Goal: Task Accomplishment & Management: Use online tool/utility

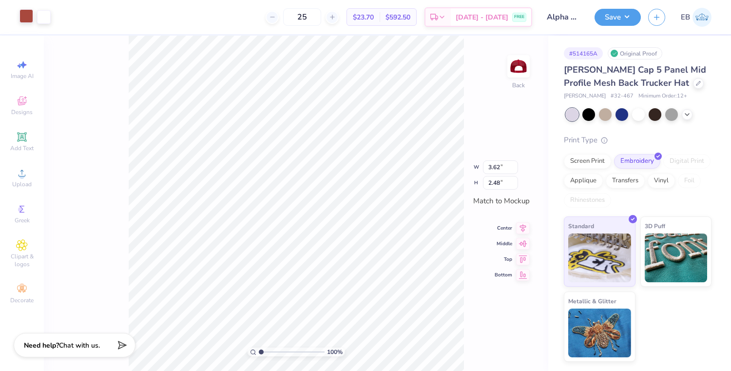
click at [27, 21] on div at bounding box center [26, 16] width 14 height 14
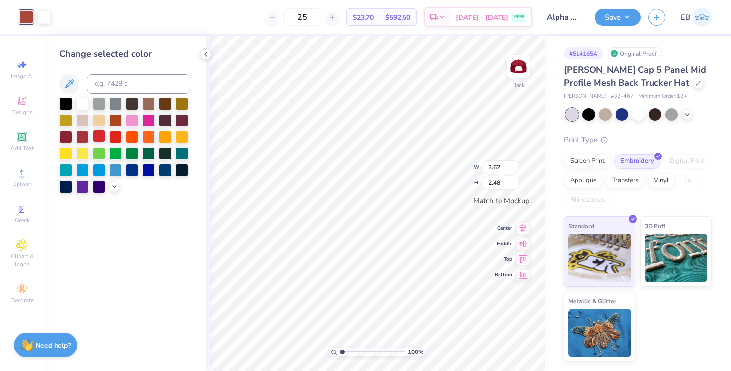
click at [102, 136] on div at bounding box center [99, 136] width 13 height 13
click at [112, 138] on div at bounding box center [115, 136] width 13 height 13
click at [83, 137] on div at bounding box center [82, 136] width 13 height 13
click at [116, 140] on div at bounding box center [115, 136] width 13 height 13
click at [97, 136] on div at bounding box center [99, 136] width 13 height 13
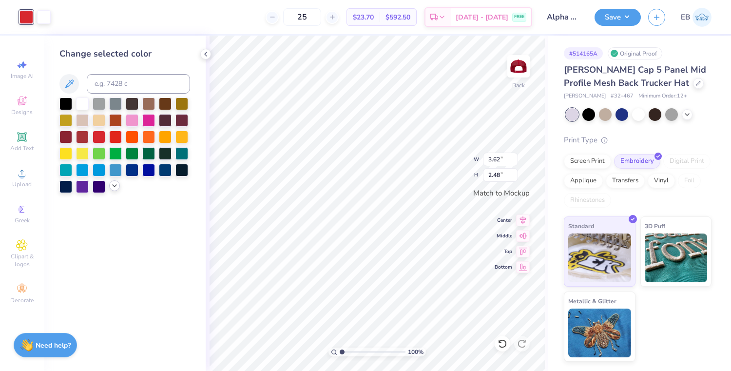
click at [116, 186] on icon at bounding box center [115, 186] width 8 height 8
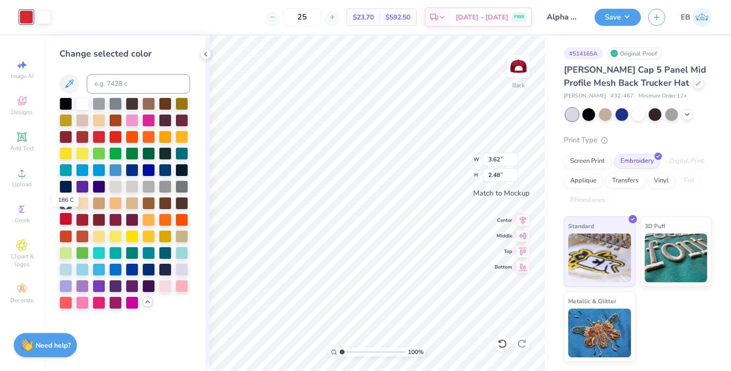
click at [67, 221] on div at bounding box center [65, 218] width 13 height 13
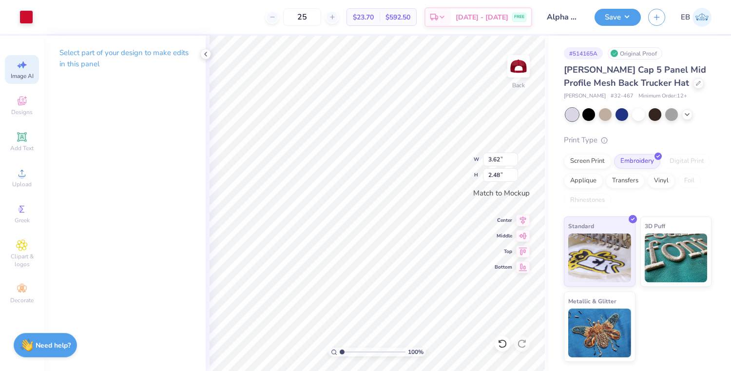
click at [27, 73] on span "Image AI" at bounding box center [22, 76] width 23 height 8
select select "4"
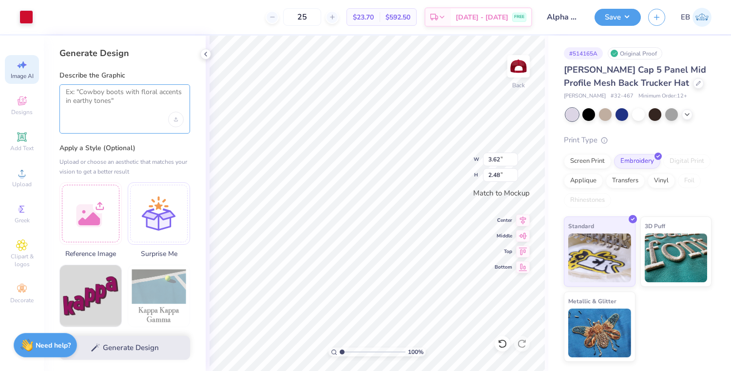
click at [89, 111] on textarea at bounding box center [125, 100] width 118 height 24
click at [93, 203] on div at bounding box center [90, 212] width 62 height 62
click at [109, 102] on textarea at bounding box center [125, 100] width 118 height 24
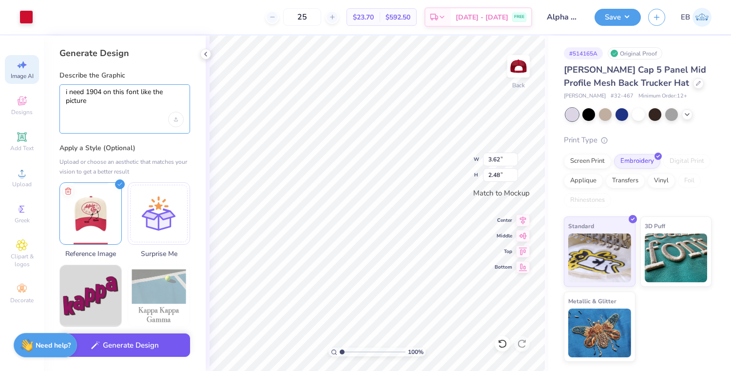
type textarea "i need 1904 on this font like the picture"
click at [132, 349] on button "Generate Design" at bounding box center [124, 345] width 131 height 24
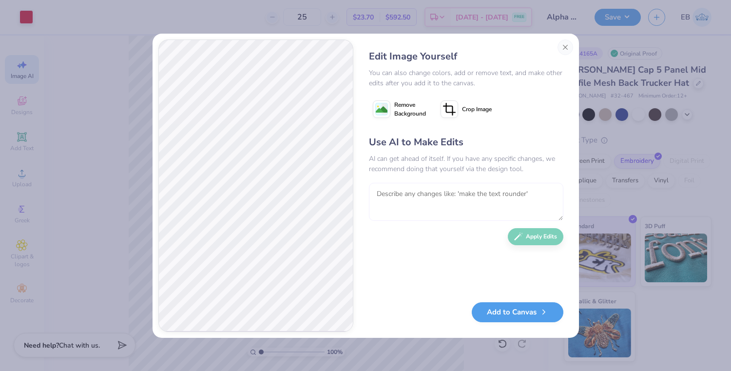
click at [414, 194] on textarea at bounding box center [466, 202] width 194 height 38
type textarea "no like nothing else just the numbers"
click at [546, 237] on button "Apply Edits" at bounding box center [536, 234] width 56 height 17
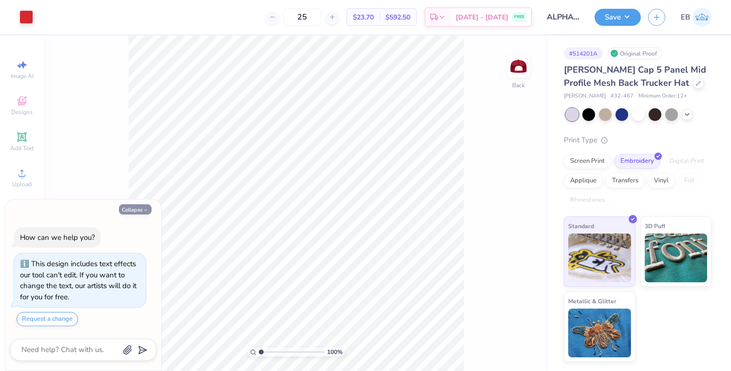
click at [145, 211] on icon "button" at bounding box center [146, 210] width 6 height 6
type textarea "x"
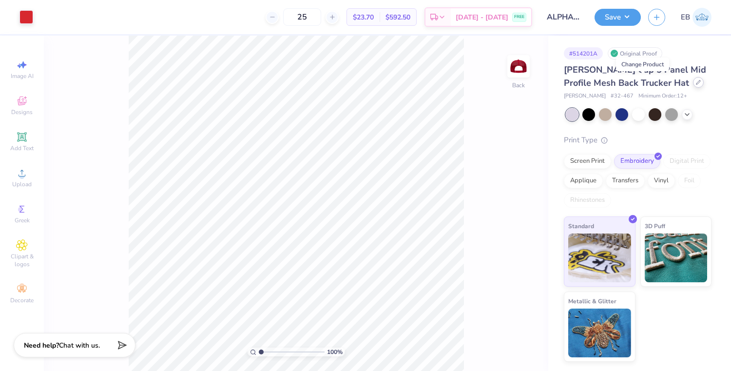
click at [696, 84] on icon at bounding box center [698, 82] width 5 height 5
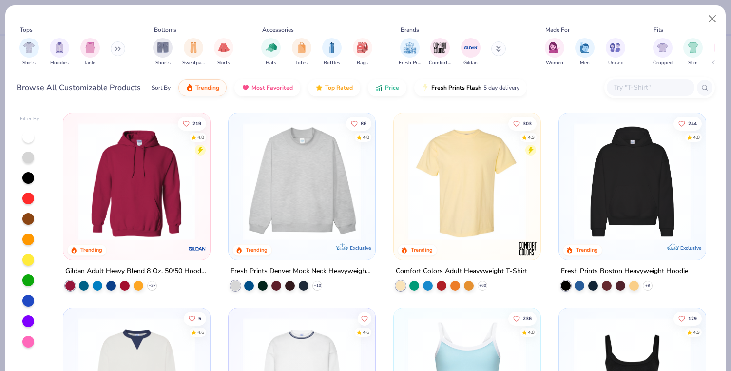
click at [617, 88] on input "text" at bounding box center [650, 87] width 75 height 11
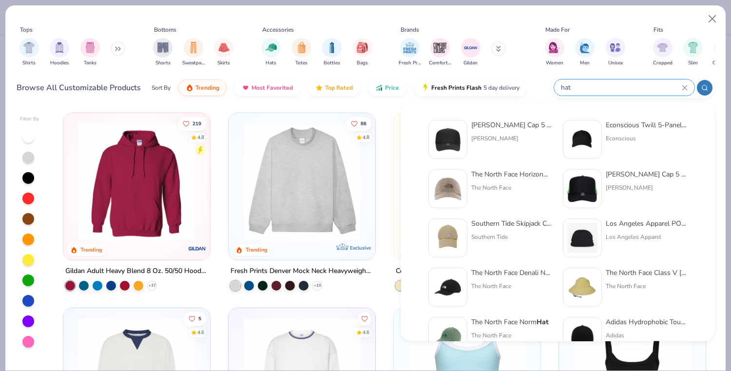
type input "hat"
click at [621, 183] on div "[PERSON_NAME]" at bounding box center [647, 187] width 82 height 9
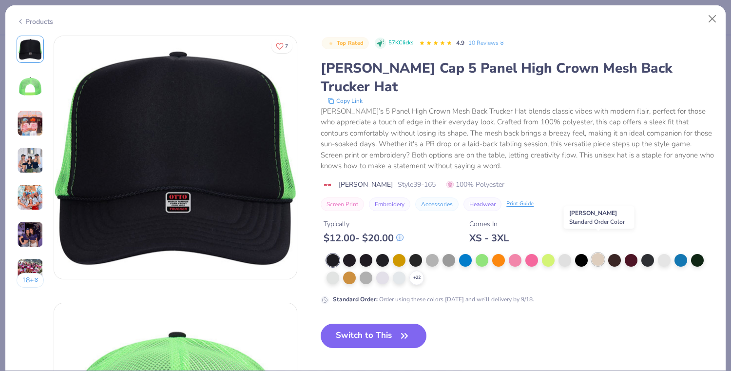
click at [596, 253] on div at bounding box center [598, 259] width 13 height 13
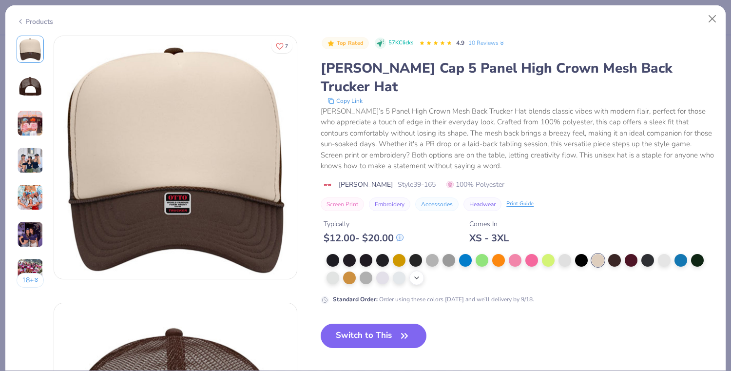
click at [412, 270] on div "+ 22" at bounding box center [416, 277] width 15 height 15
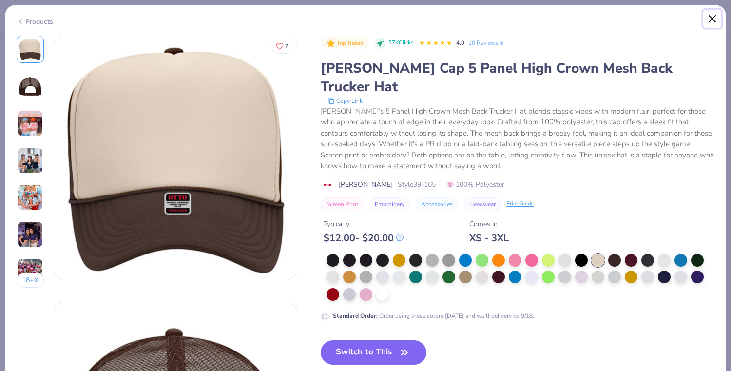
click at [709, 19] on button "Close" at bounding box center [712, 19] width 19 height 19
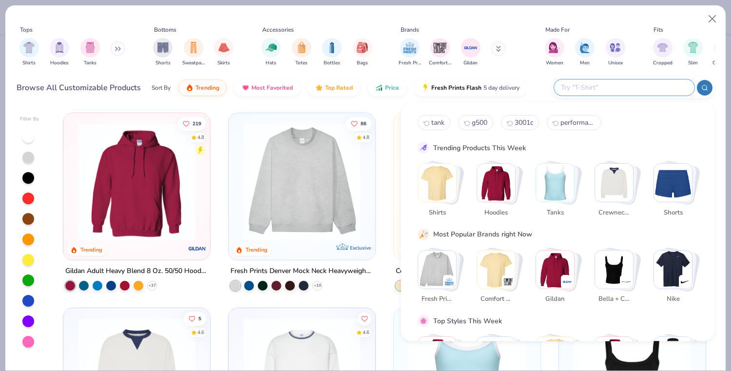
click at [655, 92] on input "text" at bounding box center [624, 87] width 128 height 11
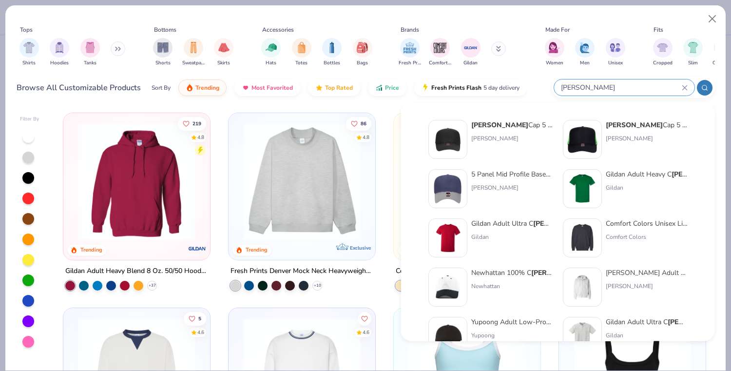
type input "otto"
click at [505, 127] on div "Otto Cap 5 Panel Mid Profile Mesh Back Trucker Hat" at bounding box center [512, 125] width 82 height 10
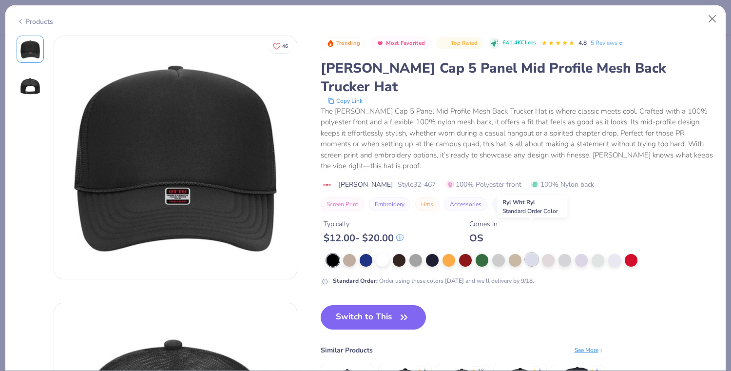
click at [534, 253] on div at bounding box center [531, 259] width 13 height 13
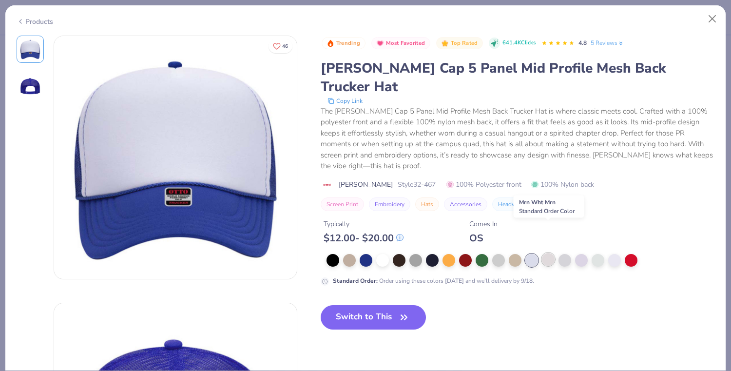
click at [544, 253] on div at bounding box center [548, 259] width 13 height 13
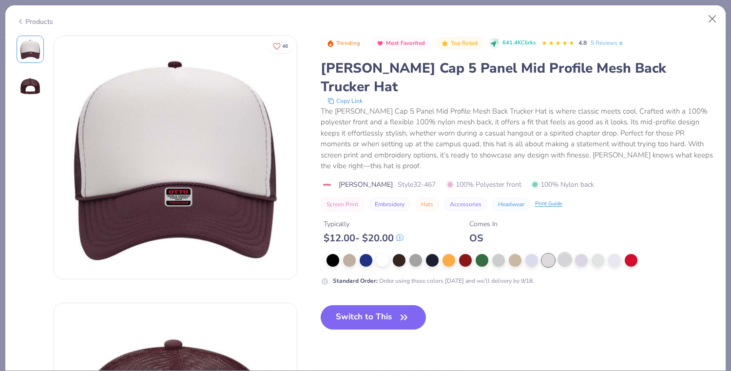
click at [568, 253] on div at bounding box center [565, 259] width 13 height 13
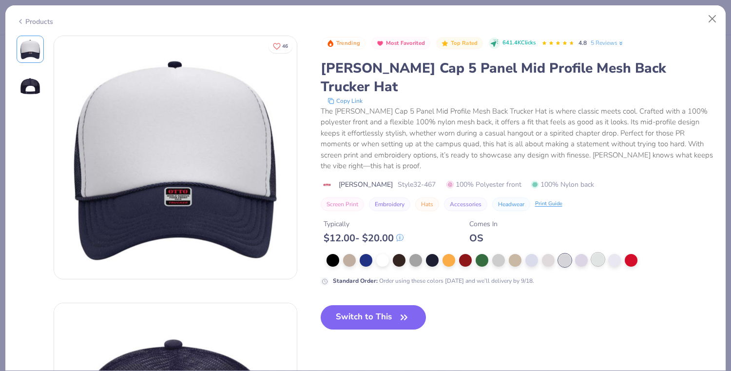
click at [596, 253] on div at bounding box center [598, 259] width 13 height 13
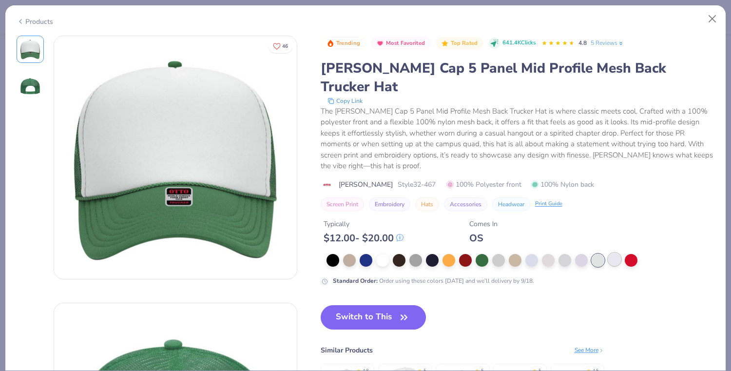
click at [609, 253] on div at bounding box center [614, 259] width 13 height 13
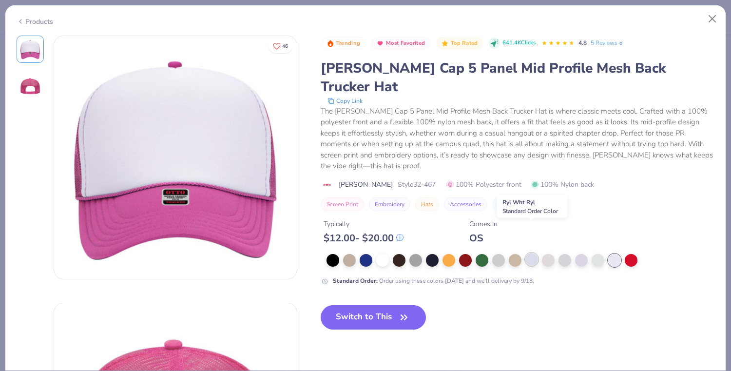
click at [525, 253] on div at bounding box center [531, 259] width 13 height 13
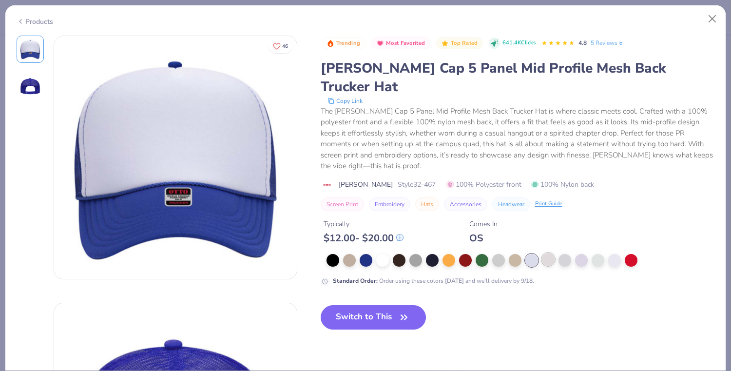
click at [542, 253] on div at bounding box center [548, 259] width 13 height 13
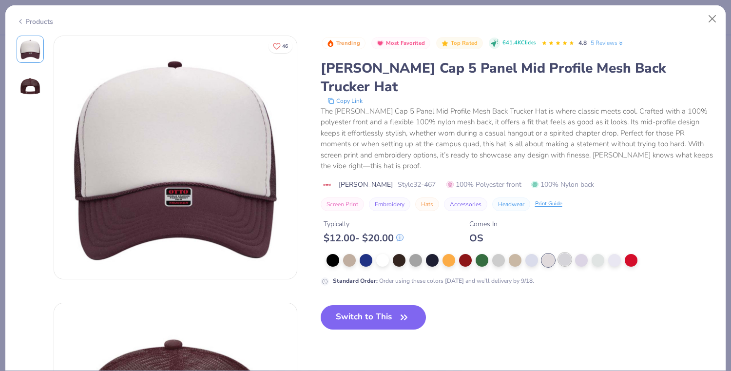
click at [565, 253] on div at bounding box center [565, 259] width 13 height 13
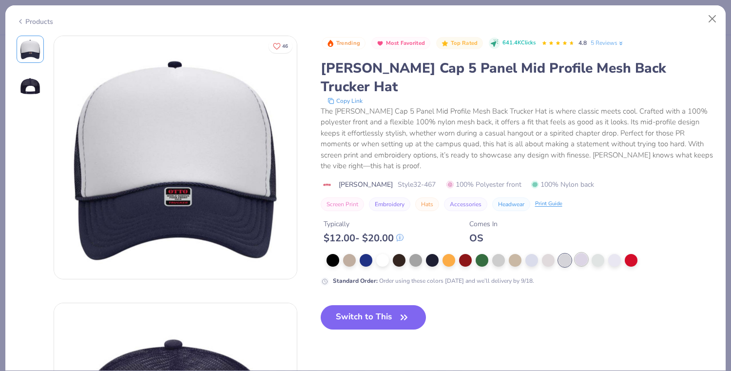
click at [576, 253] on div at bounding box center [581, 259] width 13 height 13
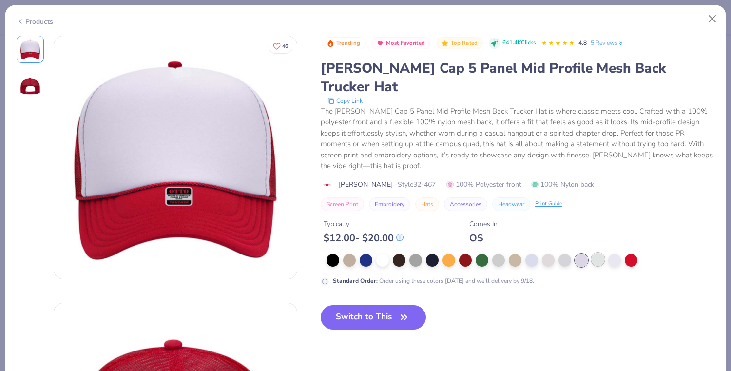
click at [595, 253] on div at bounding box center [598, 259] width 13 height 13
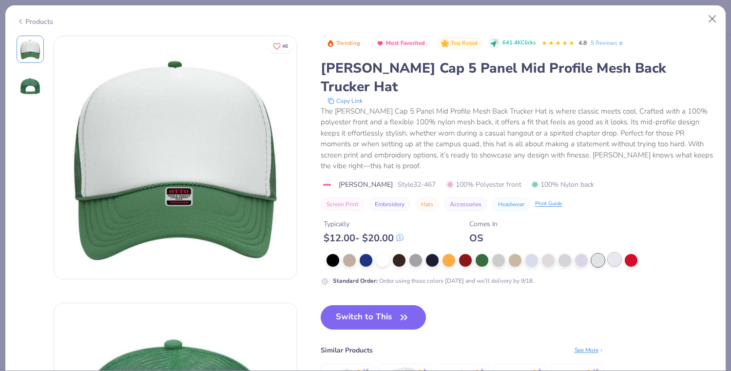
click at [613, 253] on div at bounding box center [614, 259] width 13 height 13
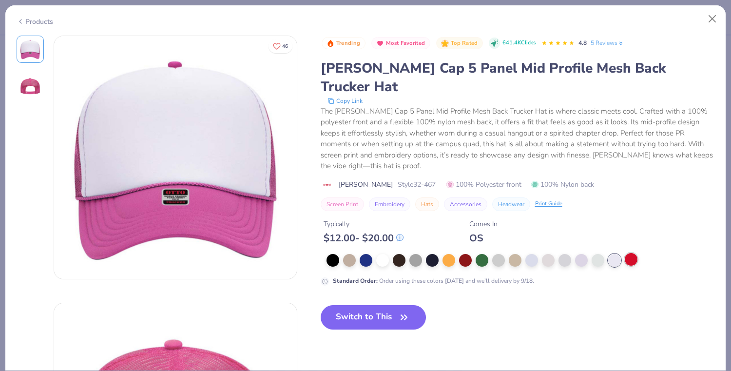
click at [633, 253] on div at bounding box center [631, 259] width 13 height 13
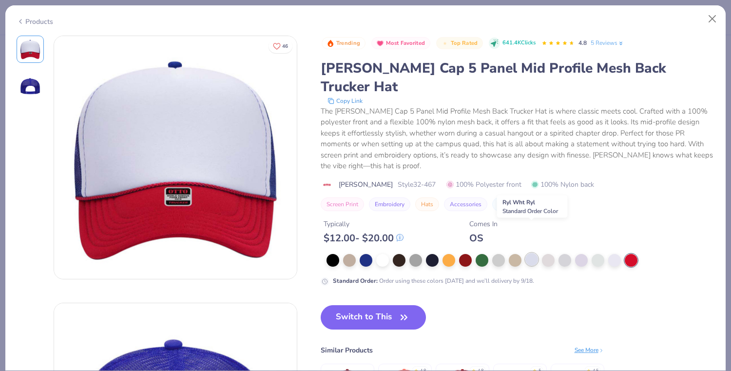
click at [532, 253] on div at bounding box center [531, 259] width 13 height 13
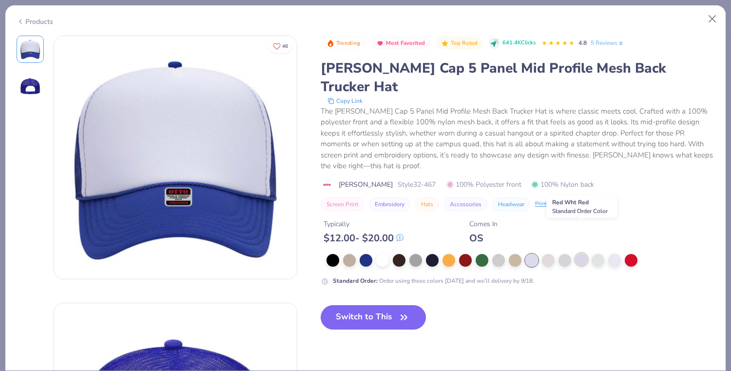
click at [582, 253] on div at bounding box center [581, 259] width 13 height 13
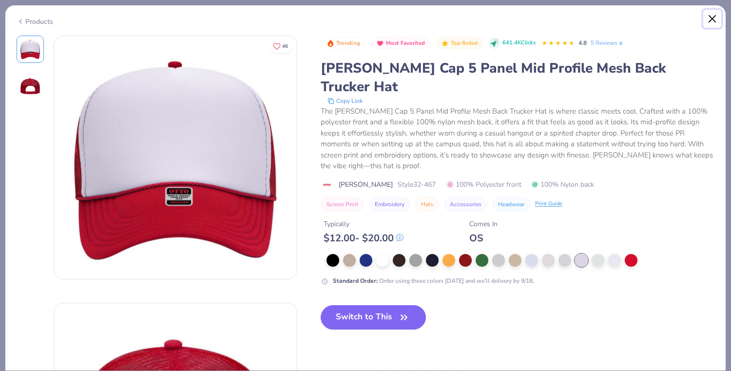
click at [713, 19] on button "Close" at bounding box center [712, 19] width 19 height 19
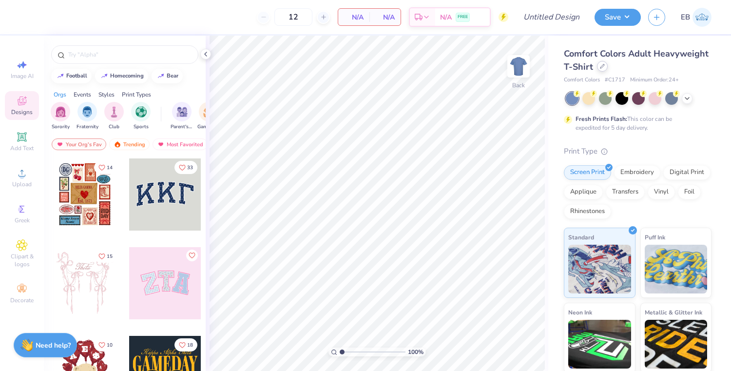
click at [603, 67] on icon at bounding box center [602, 66] width 5 height 5
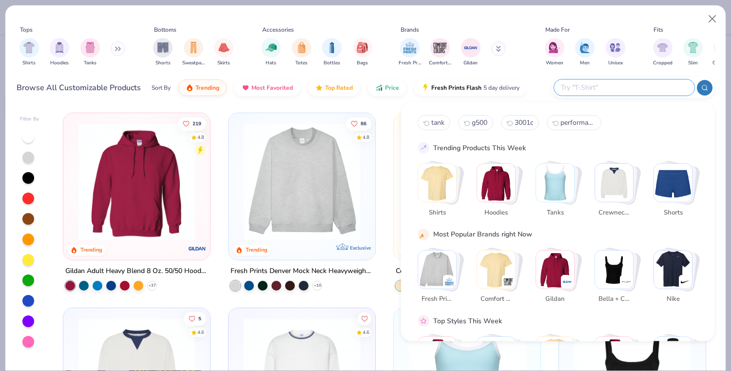
click at [624, 87] on input "text" at bounding box center [624, 87] width 128 height 11
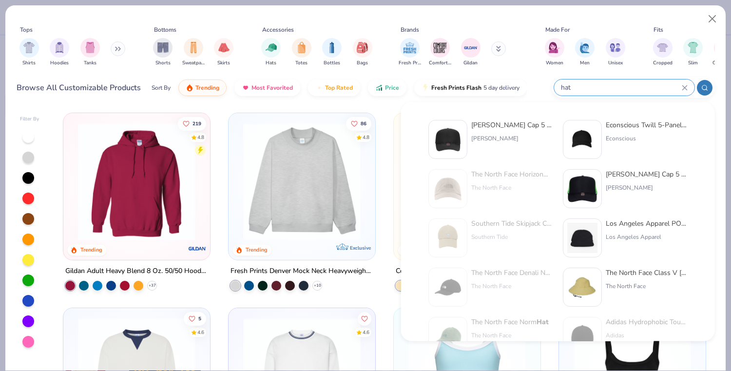
type input "hat"
click at [495, 125] on div "Otto Cap 5 Panel Mid Profile Mesh Back Trucker Hat" at bounding box center [512, 125] width 82 height 10
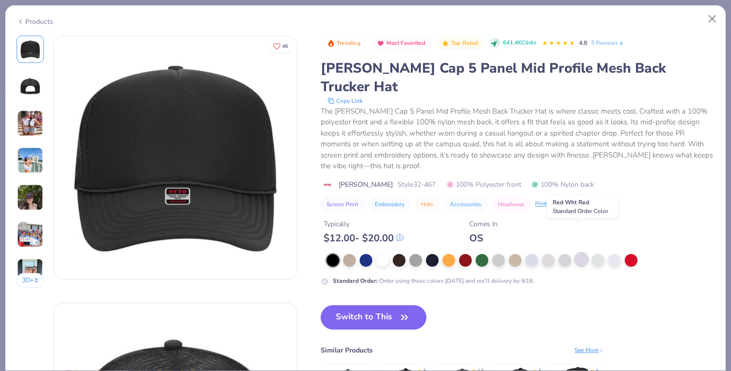
click at [578, 253] on div at bounding box center [581, 259] width 13 height 13
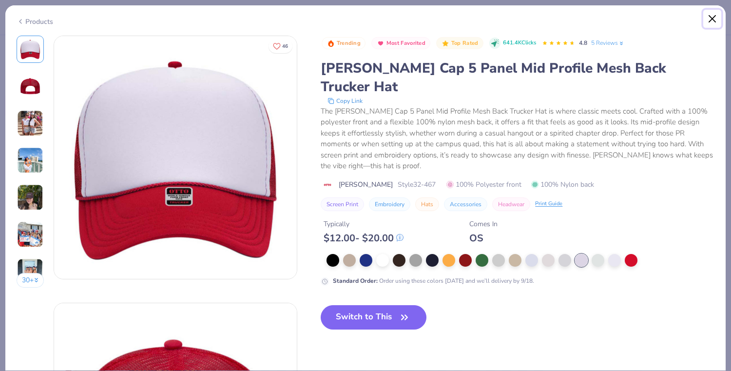
click at [713, 19] on button "Close" at bounding box center [712, 19] width 19 height 19
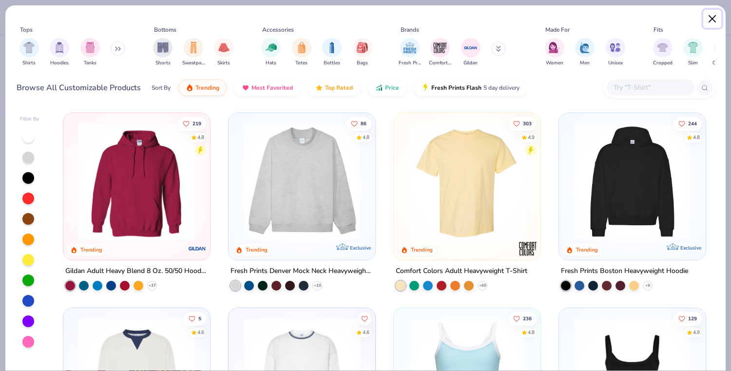
click at [710, 14] on button "Close" at bounding box center [712, 19] width 19 height 19
